Goal: Navigation & Orientation: Find specific page/section

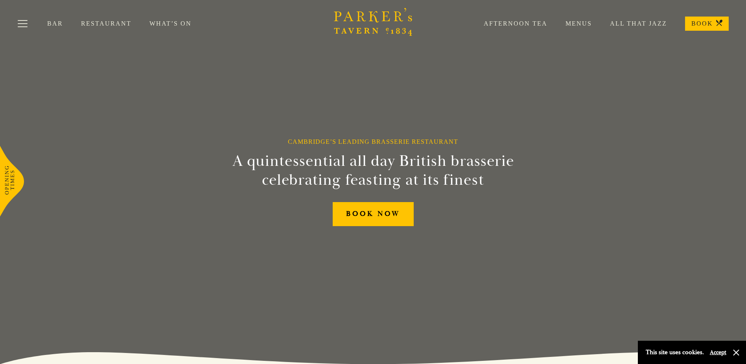
click at [24, 24] on button "Toggle navigation" at bounding box center [22, 24] width 33 height 33
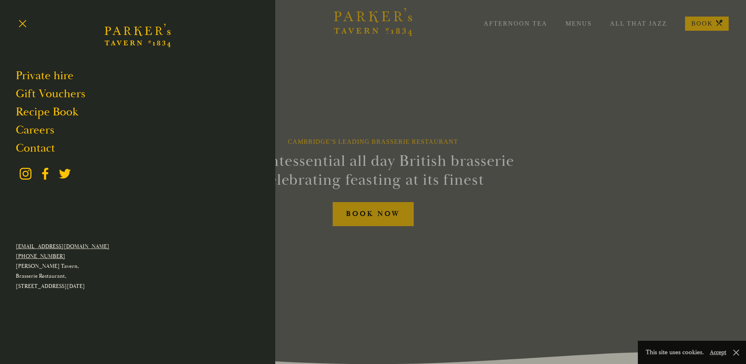
click at [524, 286] on div at bounding box center [373, 182] width 746 height 364
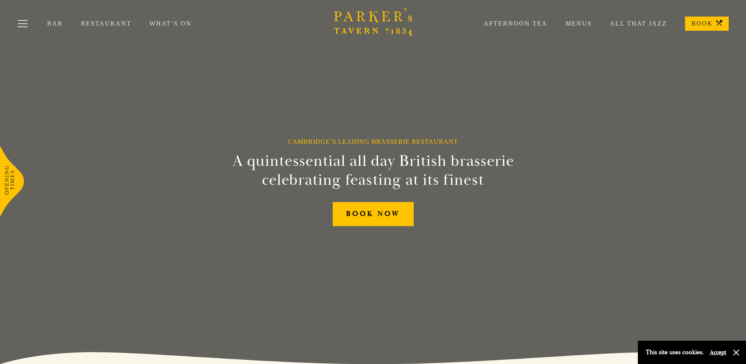
click at [178, 20] on link "What’s On" at bounding box center [179, 24] width 60 height 8
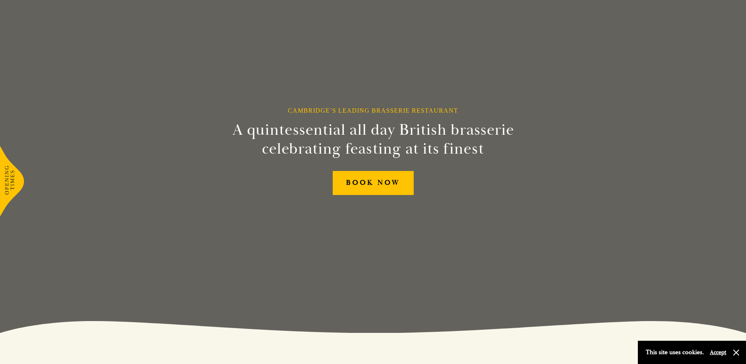
scroll to position [79, 0]
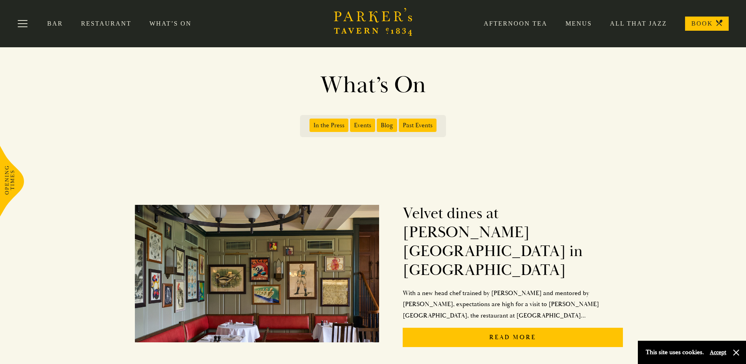
click at [589, 24] on link "Menus" at bounding box center [570, 24] width 44 height 8
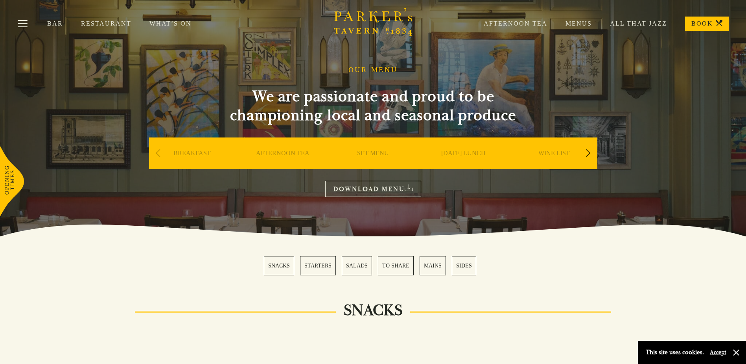
click at [22, 22] on button "Toggle navigation" at bounding box center [22, 24] width 33 height 33
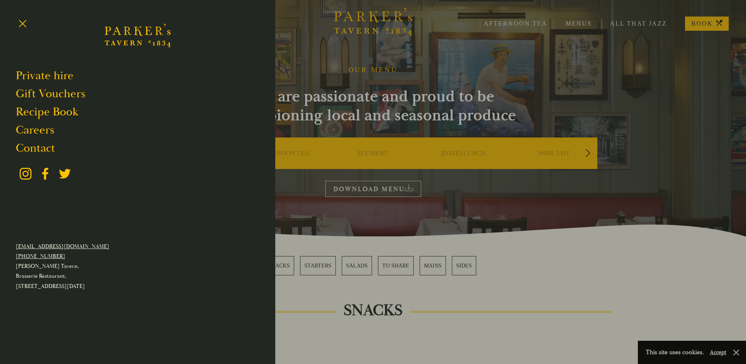
click at [325, 72] on div at bounding box center [373, 182] width 746 height 364
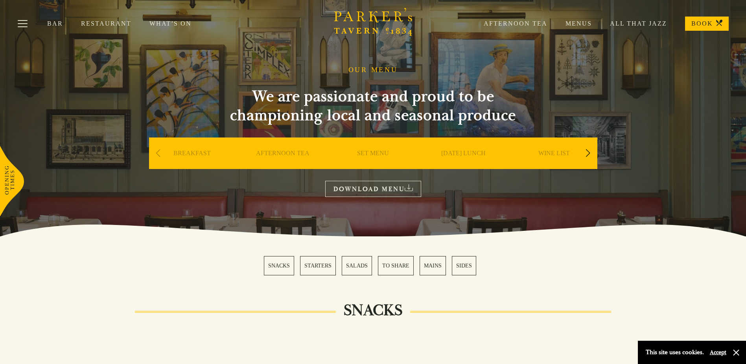
click at [711, 30] on link "BOOK" at bounding box center [707, 24] width 44 height 14
click at [575, 23] on link "Menus" at bounding box center [570, 24] width 44 height 8
click at [170, 18] on div "Bar Restaurant What’s On Afternoon Tea Menus All That Jazz BOOK" at bounding box center [373, 23] width 746 height 47
click at [173, 24] on link "What’s On" at bounding box center [179, 24] width 60 height 8
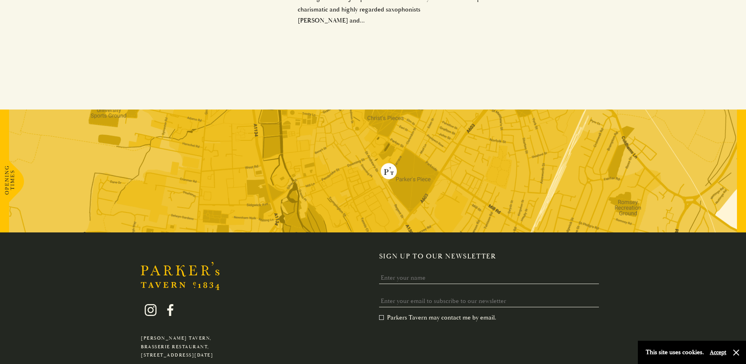
scroll to position [583, 0]
